Goal: Information Seeking & Learning: Learn about a topic

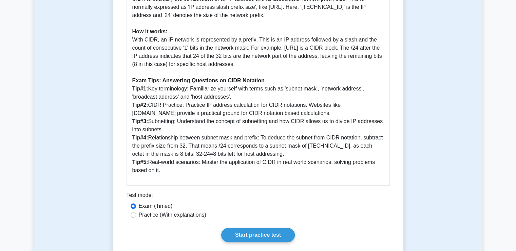
scroll to position [234, 0]
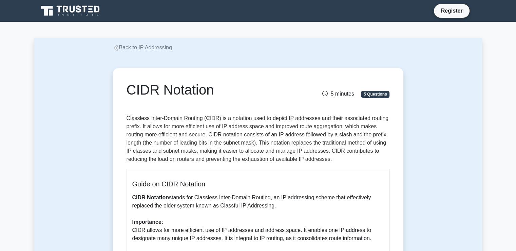
click at [164, 47] on link "Back to IP Addressing" at bounding box center [142, 47] width 59 height 6
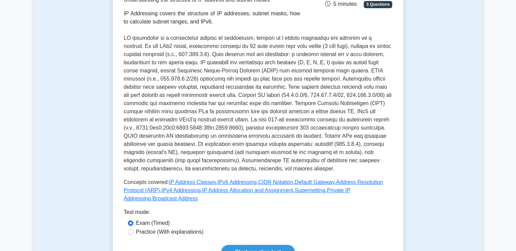
scroll to position [120, 0]
click at [186, 182] on link "IP Address Classes" at bounding box center [192, 182] width 47 height 6
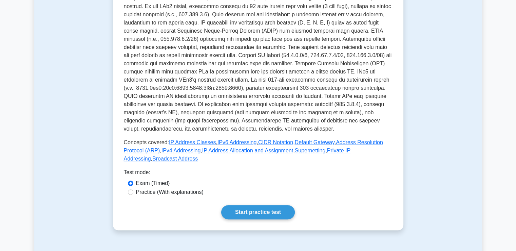
scroll to position [159, 0]
click at [143, 188] on div "Practice (With explanations)" at bounding box center [258, 192] width 269 height 9
click at [146, 188] on label "Practice (With explanations)" at bounding box center [170, 192] width 68 height 8
click at [133, 189] on input "Practice (With explanations)" at bounding box center [130, 191] width 5 height 5
radio input "true"
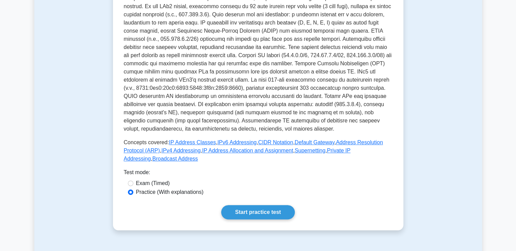
click at [143, 179] on label "Exam (Timed)" at bounding box center [153, 183] width 34 height 8
click at [133, 180] on input "Exam (Timed)" at bounding box center [130, 182] width 5 height 5
radio input "true"
click at [263, 142] on link "CIDR Notation" at bounding box center [275, 142] width 35 height 6
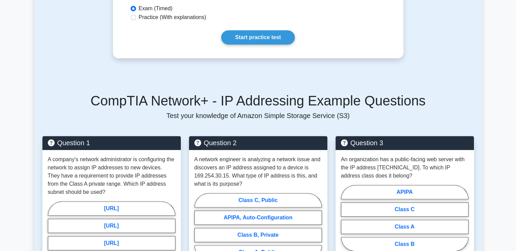
scroll to position [350, 0]
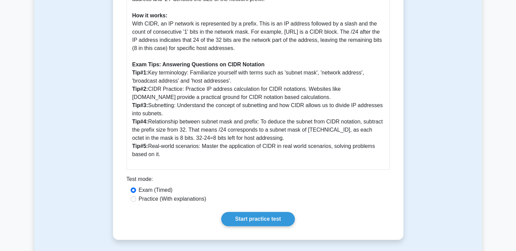
scroll to position [278, 0]
click at [188, 125] on p "CIDR Notation stands for Classless Inter-Domain Routing, an IP addressing schem…" at bounding box center [258, 35] width 252 height 244
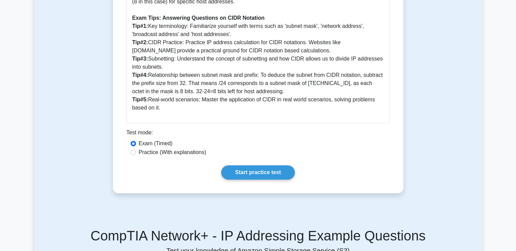
scroll to position [325, 0]
click at [133, 154] on input "Practice (With explanations)" at bounding box center [133, 151] width 5 height 5
radio input "true"
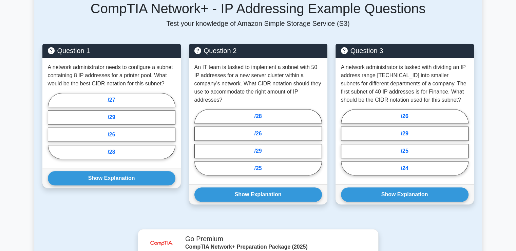
scroll to position [551, 0]
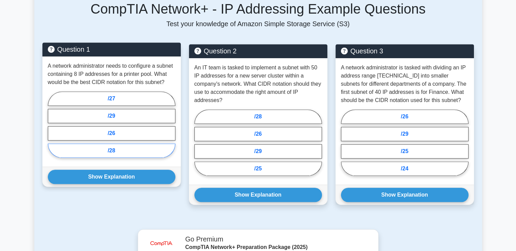
click at [131, 154] on label "/28" at bounding box center [112, 150] width 128 height 14
click at [52, 129] on input "/28" at bounding box center [50, 126] width 4 height 4
radio input "true"
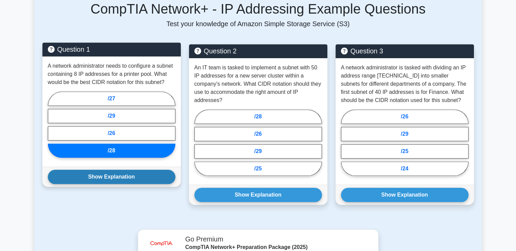
click at [135, 171] on button "Show Explanation" at bounding box center [112, 176] width 128 height 14
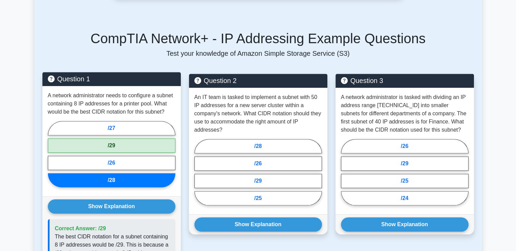
scroll to position [520, 0]
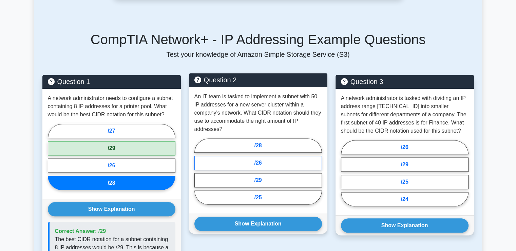
click at [269, 162] on label "/26" at bounding box center [259, 163] width 128 height 14
click at [199, 171] on input "/26" at bounding box center [197, 173] width 4 height 4
radio input "true"
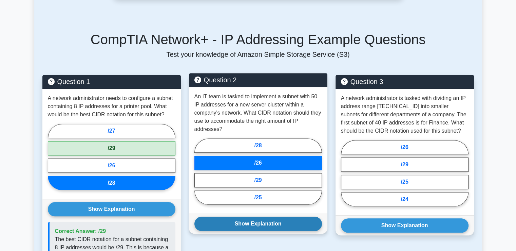
click at [271, 223] on button "Show Explanation" at bounding box center [259, 223] width 128 height 14
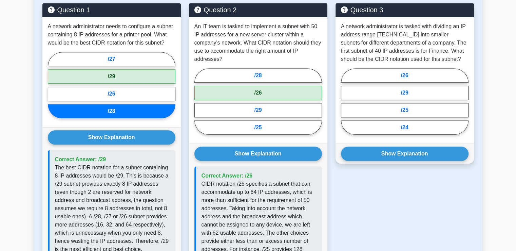
scroll to position [576, 0]
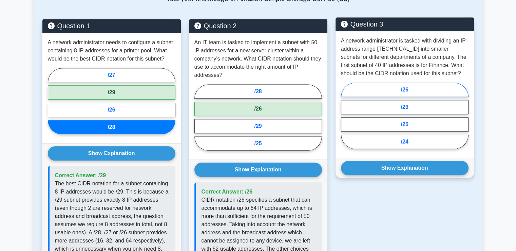
click at [399, 92] on label "/26" at bounding box center [405, 90] width 128 height 14
click at [346, 115] on input "/26" at bounding box center [343, 117] width 4 height 4
radio input "true"
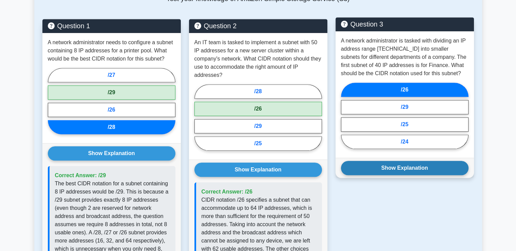
click at [427, 169] on button "Show Explanation" at bounding box center [405, 168] width 128 height 14
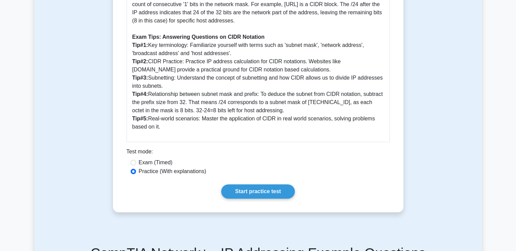
scroll to position [307, 0]
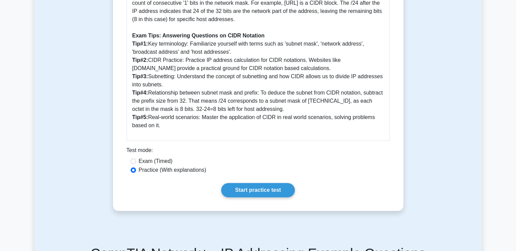
click at [140, 159] on label "Exam (Timed)" at bounding box center [156, 161] width 34 height 8
click at [136, 159] on input "Exam (Timed)" at bounding box center [133, 160] width 5 height 5
radio input "true"
click at [278, 190] on link "Start practice test" at bounding box center [258, 190] width 74 height 14
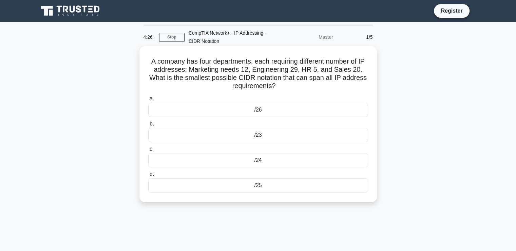
drag, startPoint x: 151, startPoint y: 78, endPoint x: 217, endPoint y: 77, distance: 66.2
click at [173, 74] on h5 "A company has four departments, each requiring different number of IP addresses…" at bounding box center [258, 73] width 221 height 33
drag, startPoint x: 151, startPoint y: 76, endPoint x: 277, endPoint y: 87, distance: 126.8
click at [277, 87] on h5 "A company has four departments, each requiring different number of IP addresses…" at bounding box center [258, 73] width 221 height 33
click at [292, 81] on h5 "A company has four departments, each requiring different number of IP addresses…" at bounding box center [258, 73] width 221 height 33
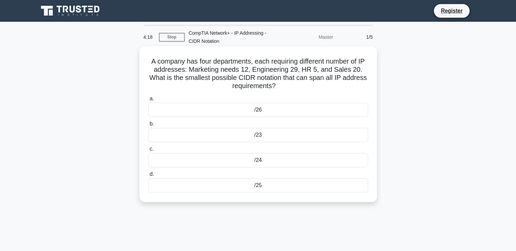
click at [170, 98] on label "a. /26" at bounding box center [258, 105] width 220 height 22
click at [148, 98] on input "a. /26" at bounding box center [148, 98] width 0 height 4
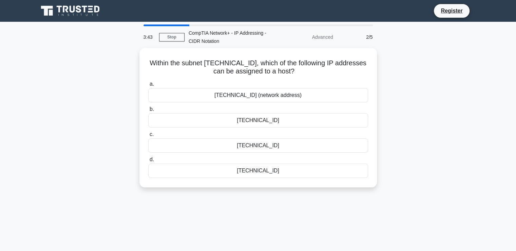
click at [71, 4] on icon at bounding box center [70, 10] width 65 height 13
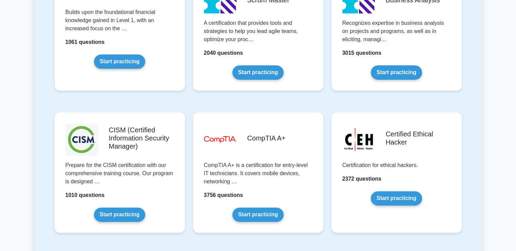
scroll to position [905, 0]
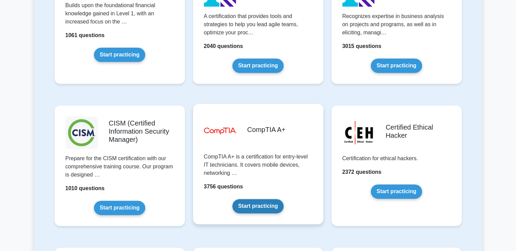
click at [244, 199] on link "Start practicing" at bounding box center [258, 206] width 51 height 14
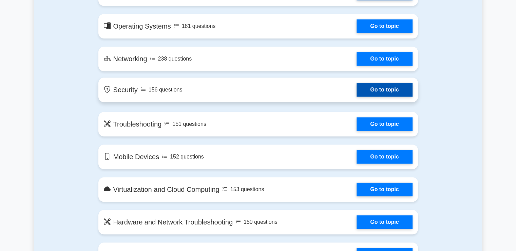
scroll to position [425, 0]
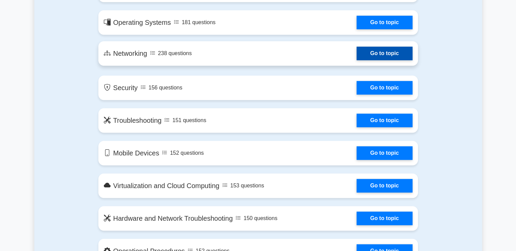
click at [380, 52] on link "Go to topic" at bounding box center [385, 54] width 56 height 14
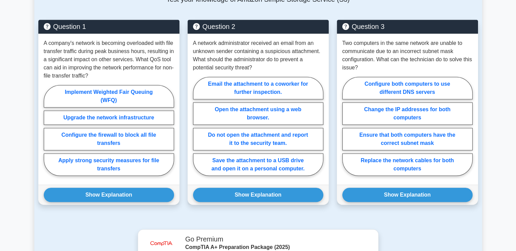
scroll to position [474, 0]
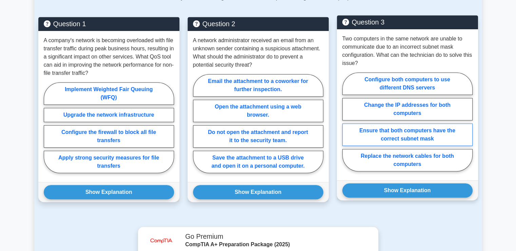
click at [440, 134] on label "Ensure that both computers have the correct subnet mask" at bounding box center [408, 134] width 130 height 22
click at [347, 126] on input "Ensure that both computers have the correct subnet mask" at bounding box center [345, 124] width 4 height 4
radio input "true"
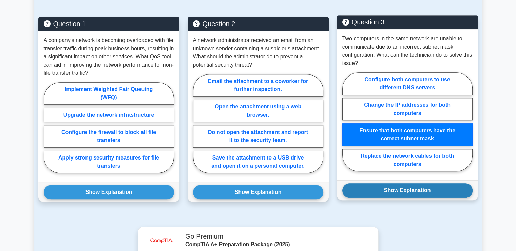
click at [437, 183] on button "Show Explanation" at bounding box center [408, 190] width 130 height 14
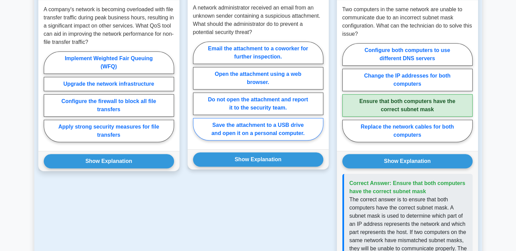
scroll to position [466, 0]
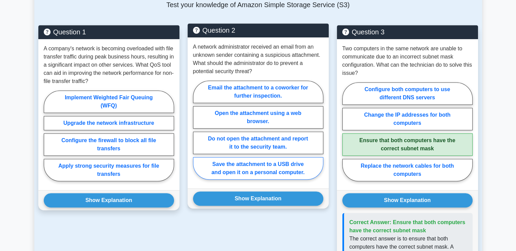
click at [309, 87] on label "Email the attachment to a coworker for further inspection." at bounding box center [258, 91] width 130 height 22
click at [198, 130] on input "Email the attachment to a coworker for further inspection." at bounding box center [195, 132] width 4 height 4
radio input "true"
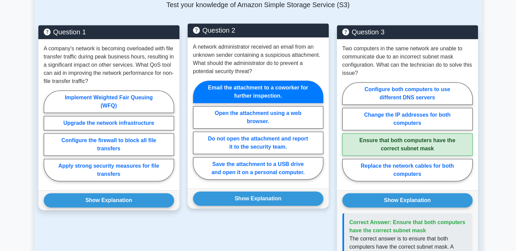
click at [289, 101] on label "Email the attachment to a coworker for further inspection." at bounding box center [258, 91] width 130 height 22
click at [198, 130] on input "Email the attachment to a coworker for further inspection." at bounding box center [195, 132] width 4 height 4
click at [287, 113] on label "Open the attachment using a web browser." at bounding box center [258, 117] width 130 height 22
click at [198, 130] on input "Open the attachment using a web browser." at bounding box center [195, 132] width 4 height 4
radio input "true"
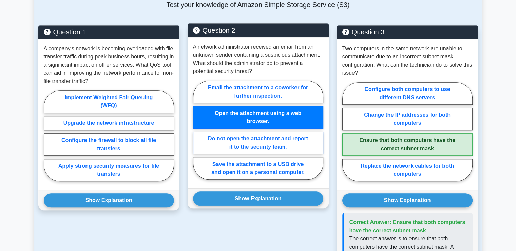
click at [295, 144] on label "Do not open the attachment and report it to the security team." at bounding box center [258, 142] width 130 height 22
click at [198, 134] on input "Do not open the attachment and report it to the security team." at bounding box center [195, 132] width 4 height 4
radio input "true"
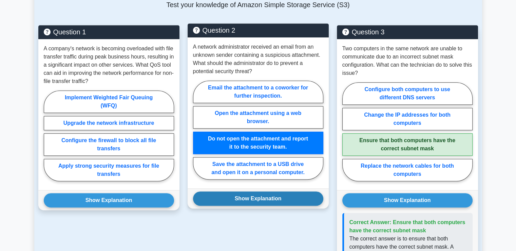
click at [288, 200] on button "Show Explanation" at bounding box center [258, 198] width 130 height 14
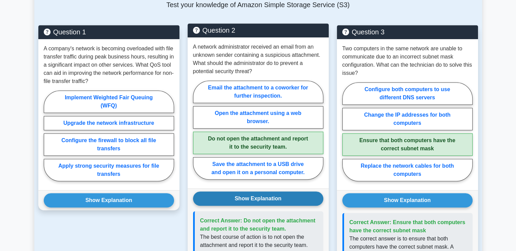
click at [288, 200] on button "Show Explanation" at bounding box center [258, 198] width 130 height 14
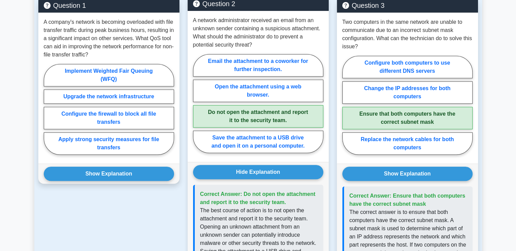
scroll to position [484, 0]
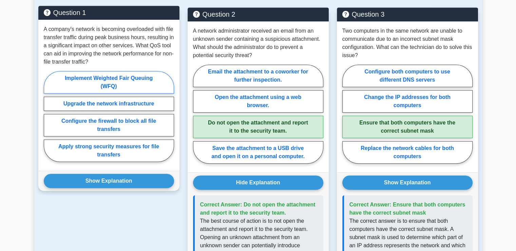
click at [120, 77] on label "Implement Weighted Fair Queuing (WFQ)" at bounding box center [109, 82] width 130 height 22
click at [48, 116] on input "Implement Weighted Fair Queuing (WFQ)" at bounding box center [46, 118] width 4 height 4
radio input "true"
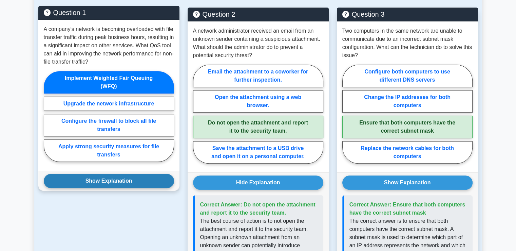
click at [110, 180] on button "Show Explanation" at bounding box center [109, 181] width 130 height 14
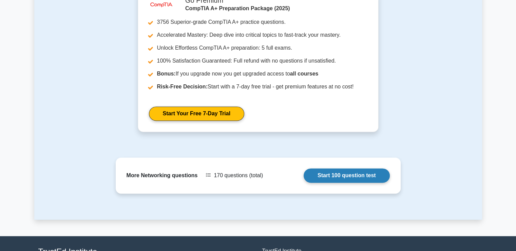
scroll to position [898, 0]
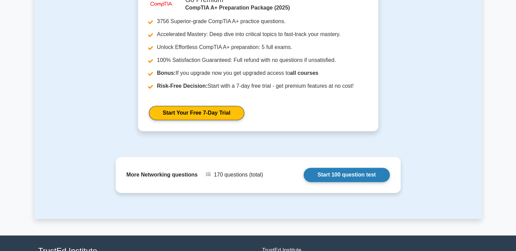
click at [304, 182] on link "Start 100 question test" at bounding box center [347, 174] width 86 height 14
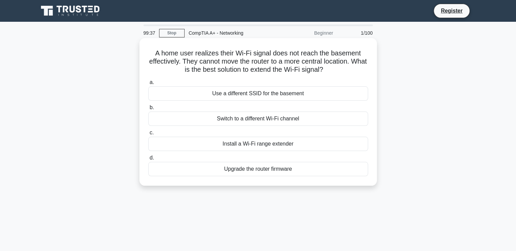
click at [285, 142] on div "Install a Wi-Fi range extender" at bounding box center [258, 143] width 220 height 14
click at [148, 135] on input "c. Install a Wi-Fi range extender" at bounding box center [148, 132] width 0 height 4
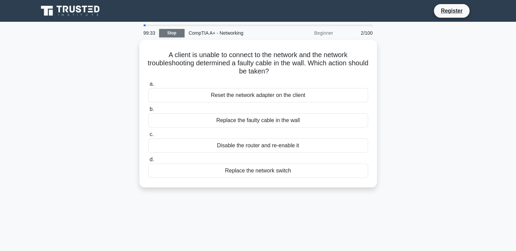
click at [172, 29] on link "Stop" at bounding box center [171, 33] width 25 height 8
click at [84, 6] on icon at bounding box center [84, 9] width 5 height 7
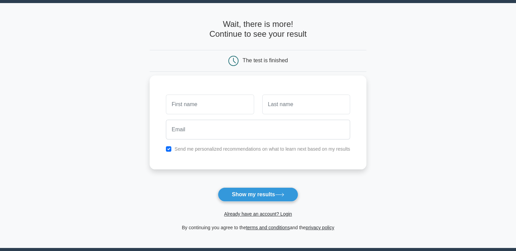
scroll to position [19, 0]
